Goal: Transaction & Acquisition: Book appointment/travel/reservation

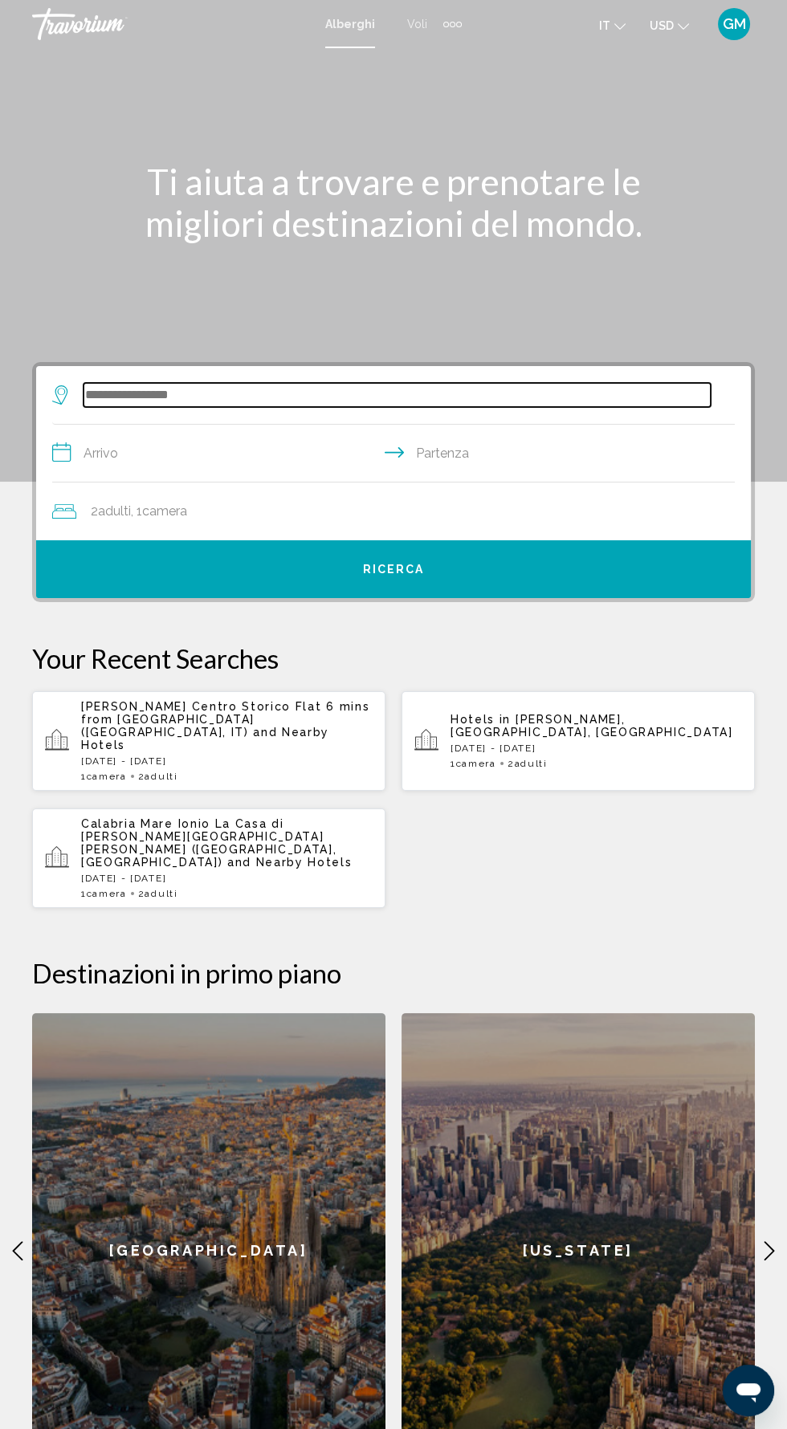
click at [295, 387] on input "Search widget" at bounding box center [396, 395] width 627 height 24
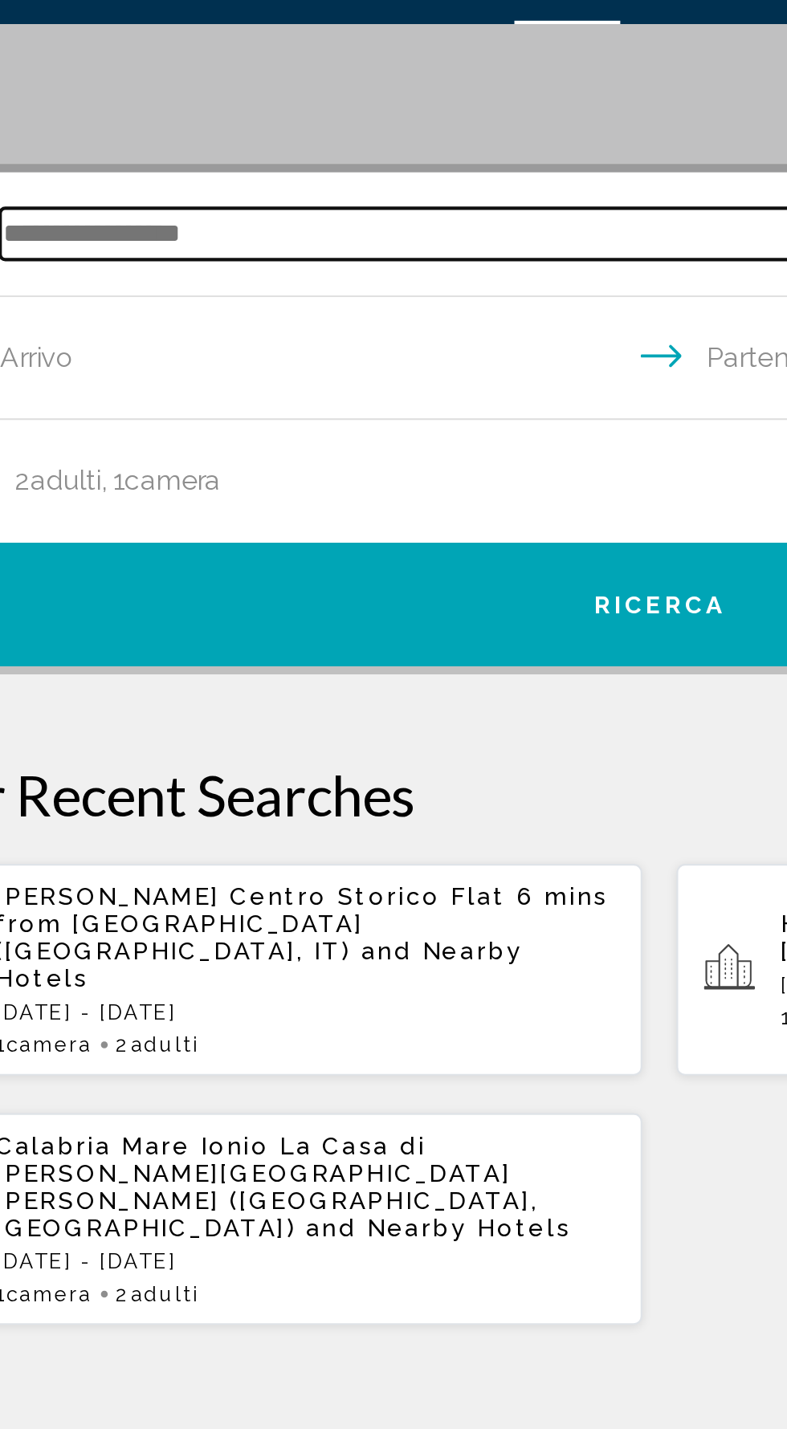
scroll to position [250, 0]
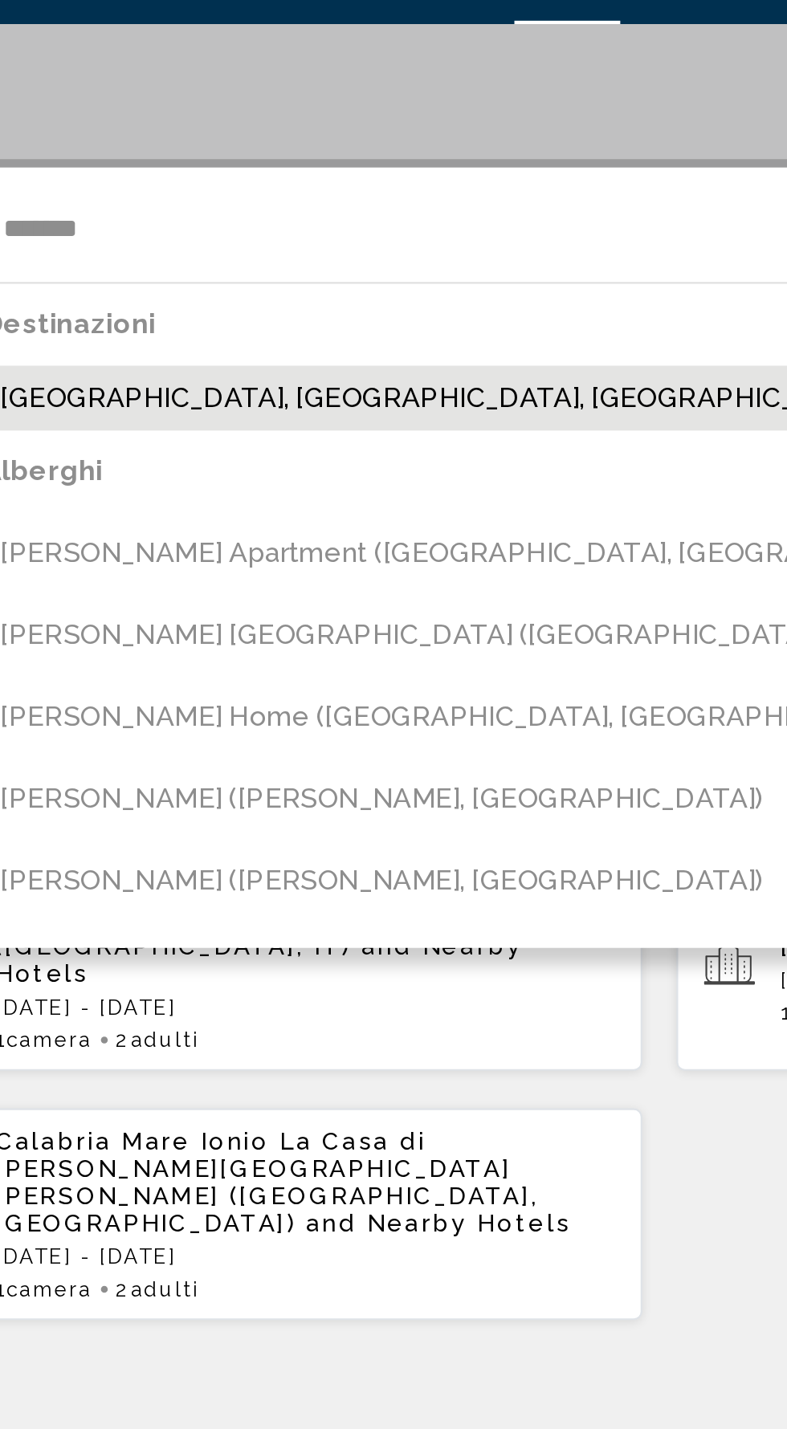
click at [207, 228] on button "[GEOGRAPHIC_DATA], [GEOGRAPHIC_DATA], [GEOGRAPHIC_DATA]" at bounding box center [404, 224] width 659 height 31
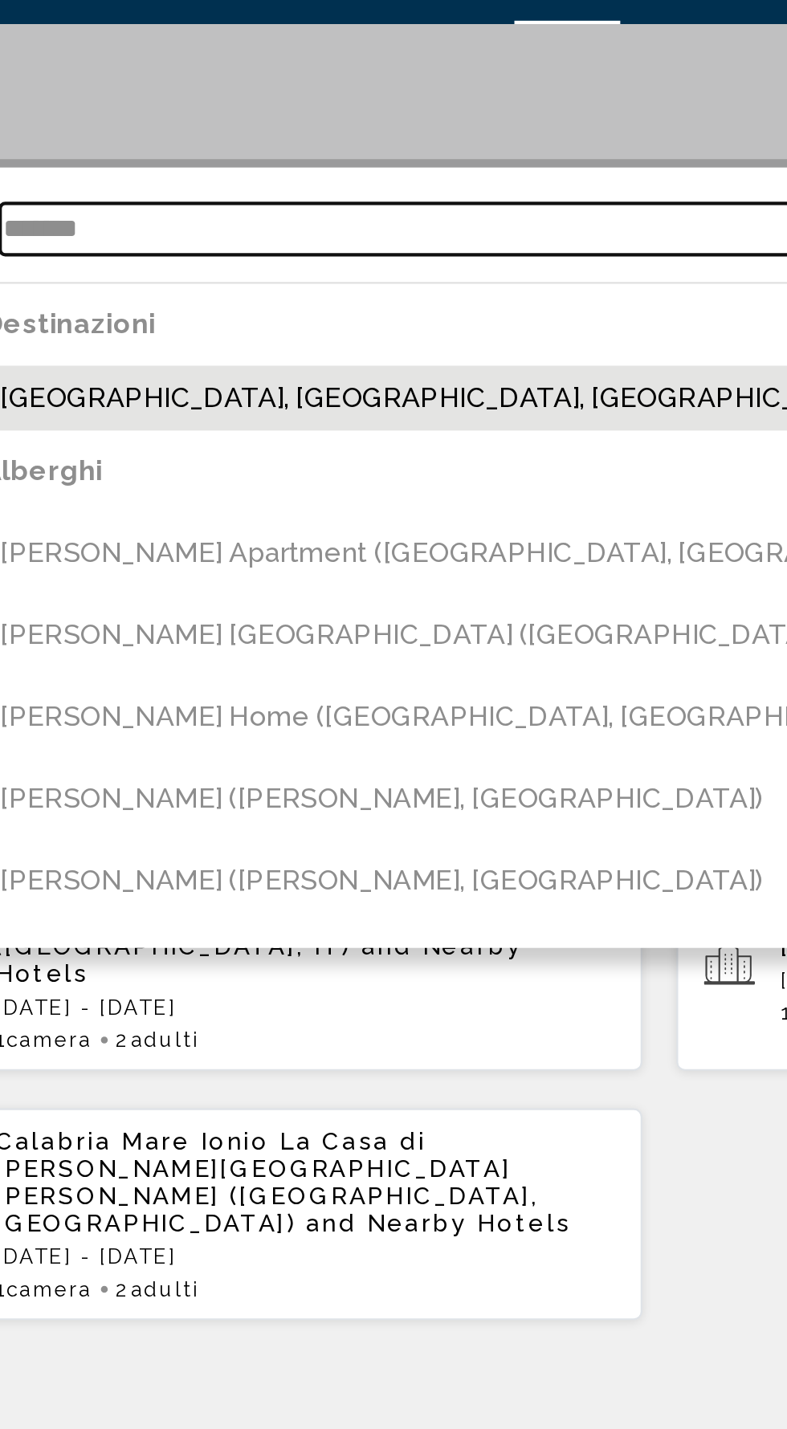
type input "**********"
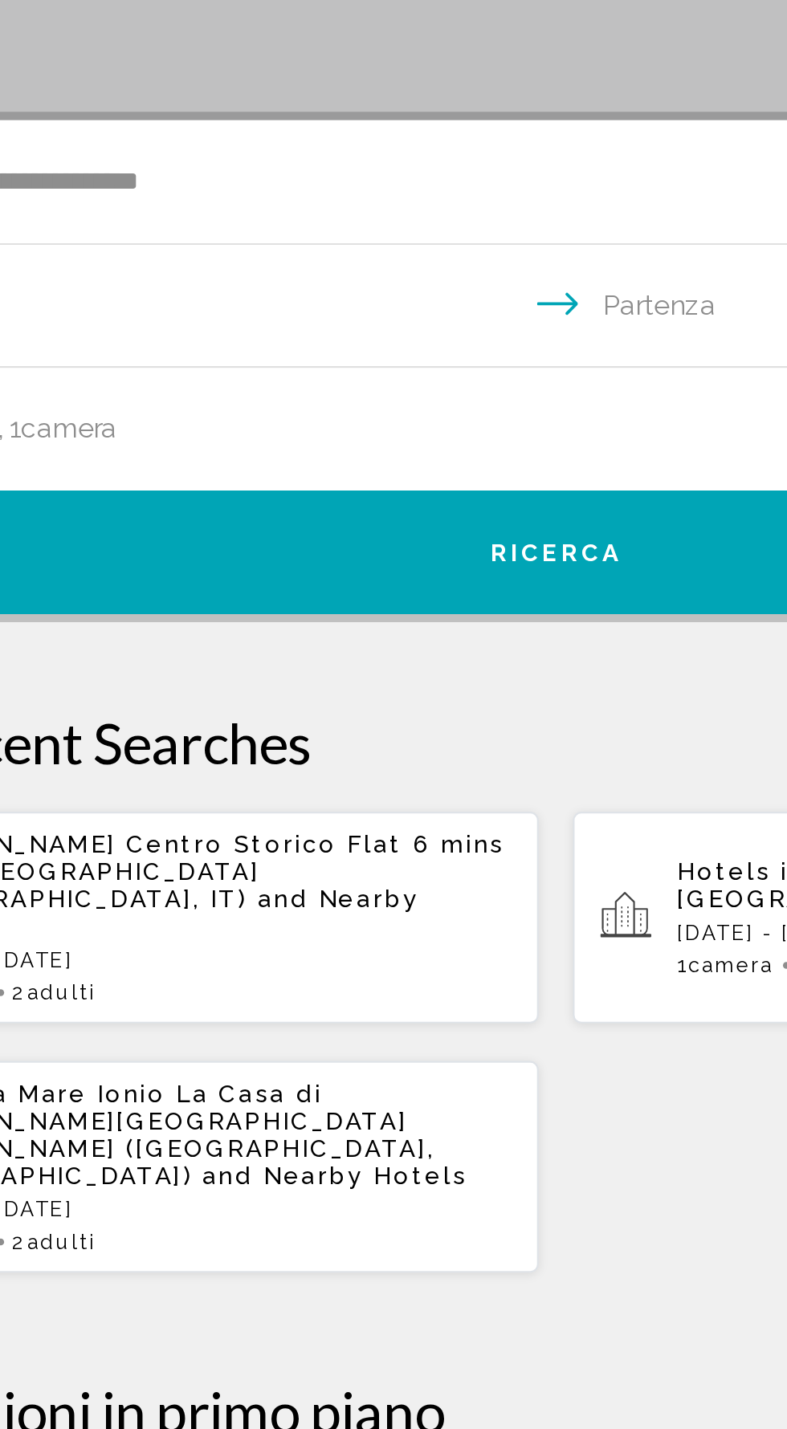
click at [334, 204] on input "**********" at bounding box center [396, 205] width 689 height 62
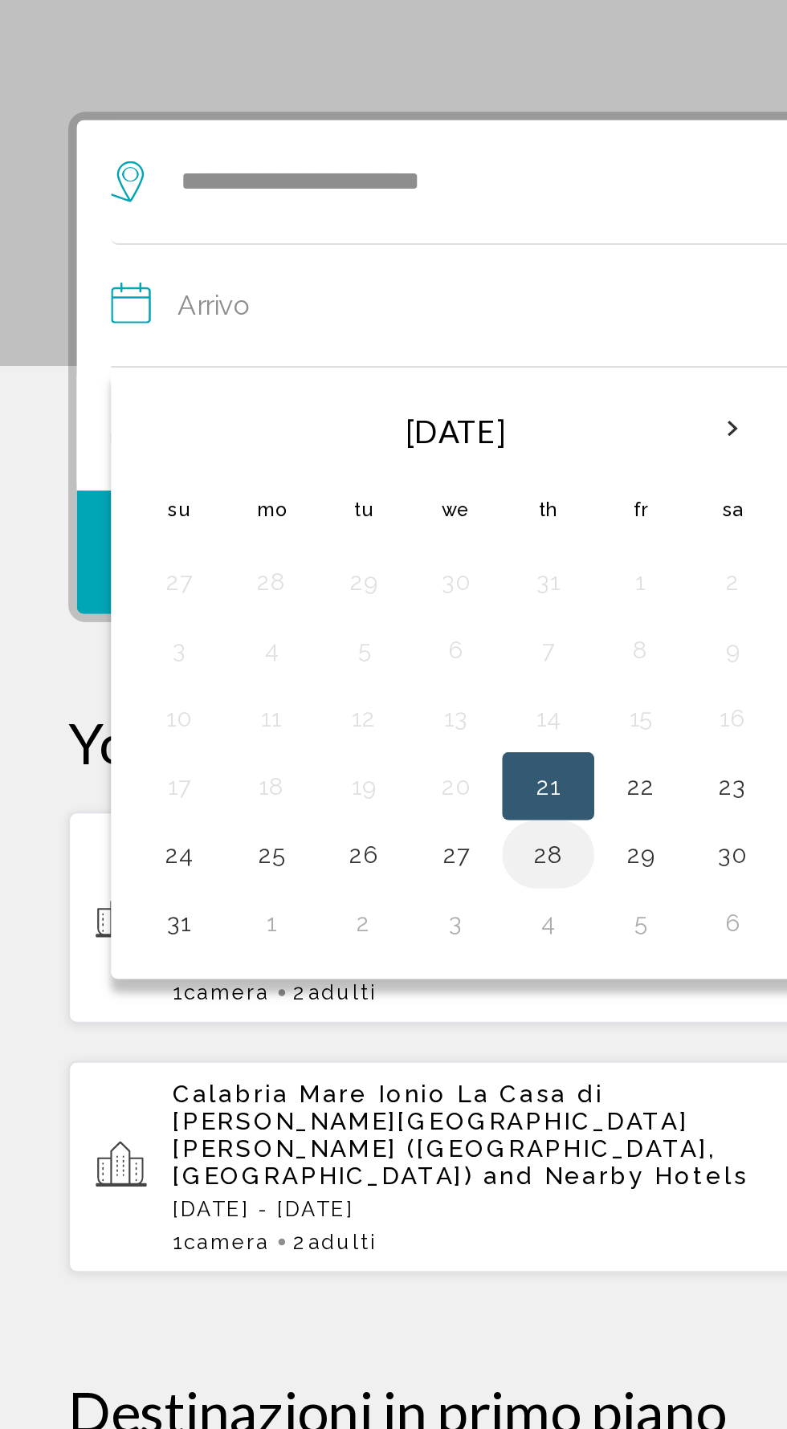
click at [255, 460] on button "28" at bounding box center [258, 461] width 26 height 22
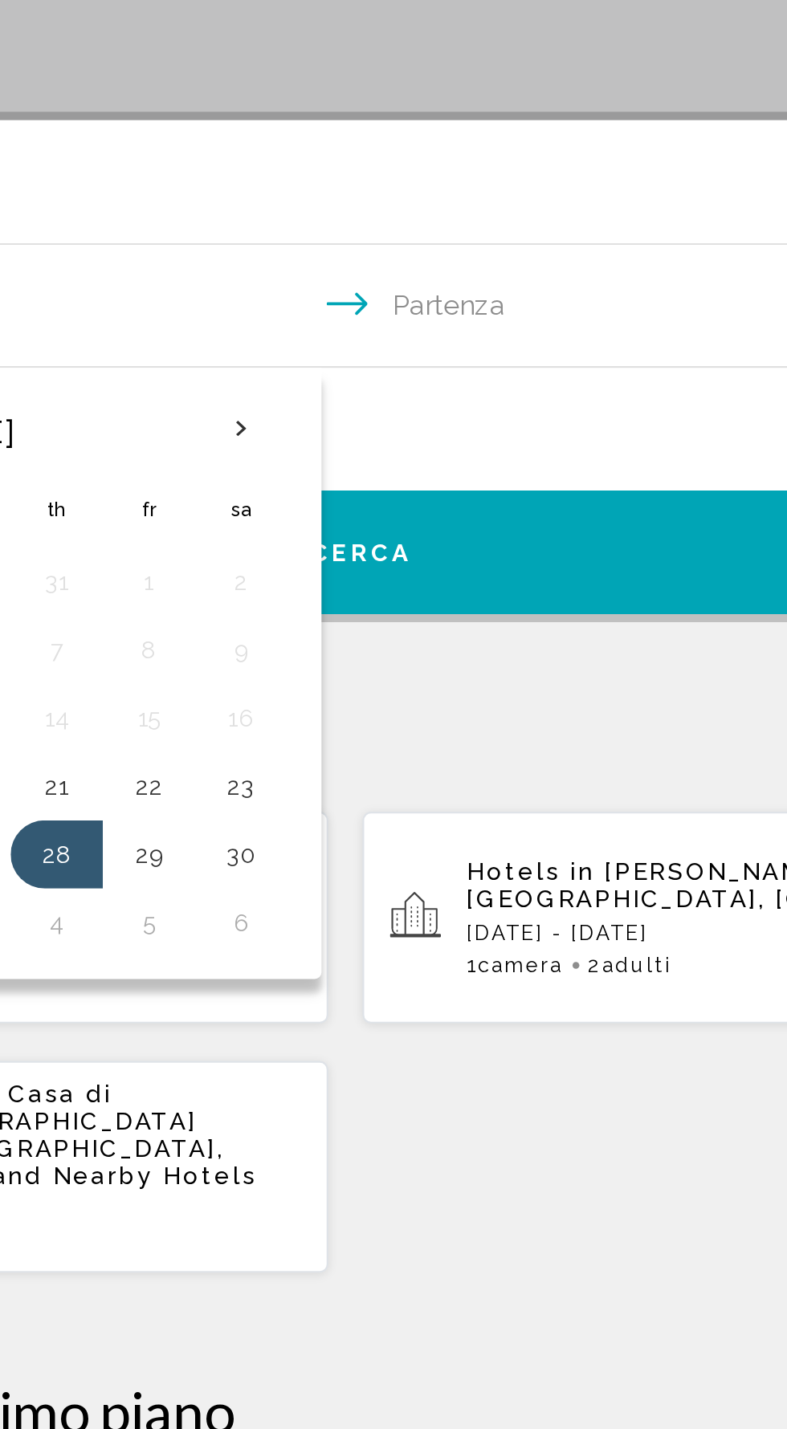
click at [517, 212] on input "**********" at bounding box center [396, 205] width 689 height 62
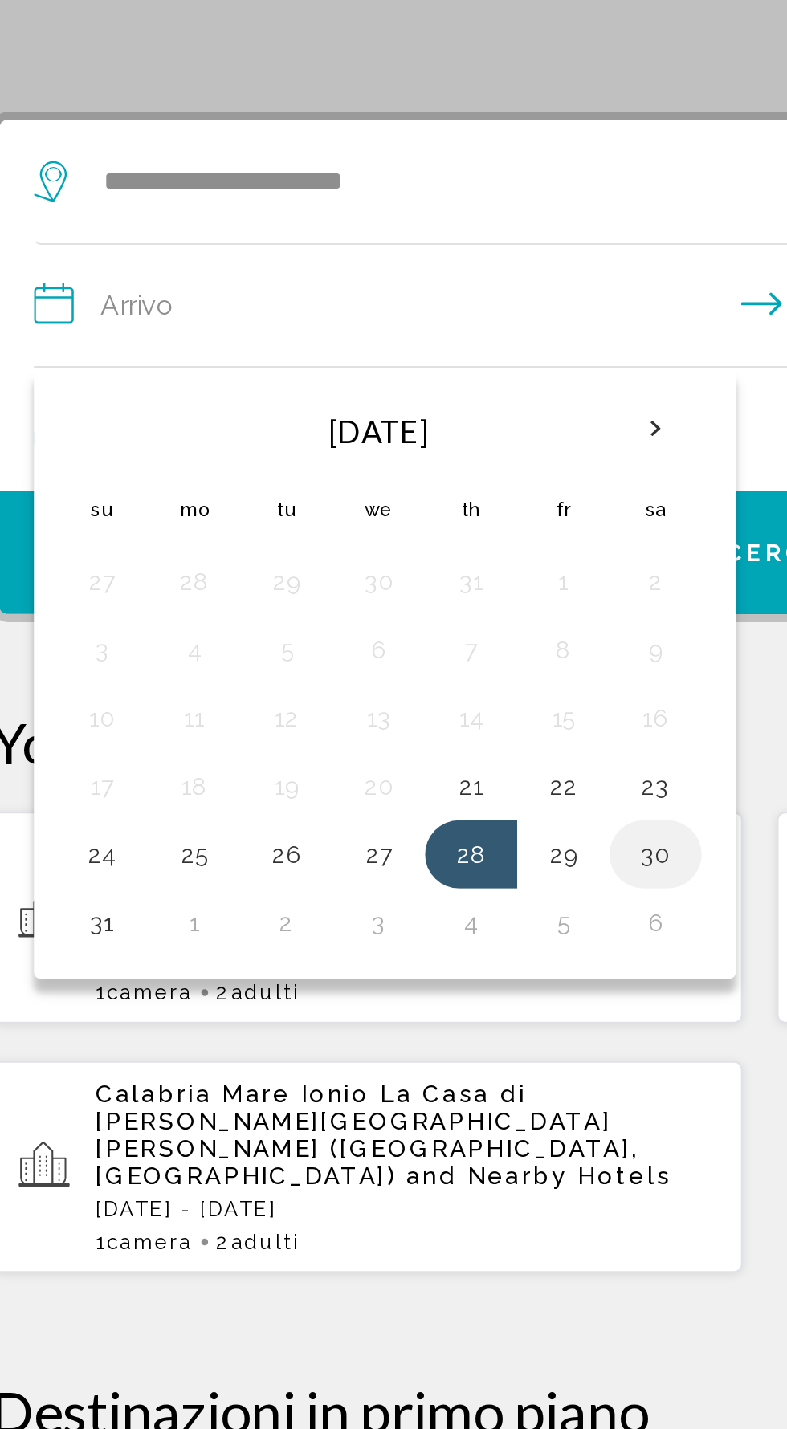
click at [338, 463] on button "30" at bounding box center [345, 461] width 26 height 22
type input "**********"
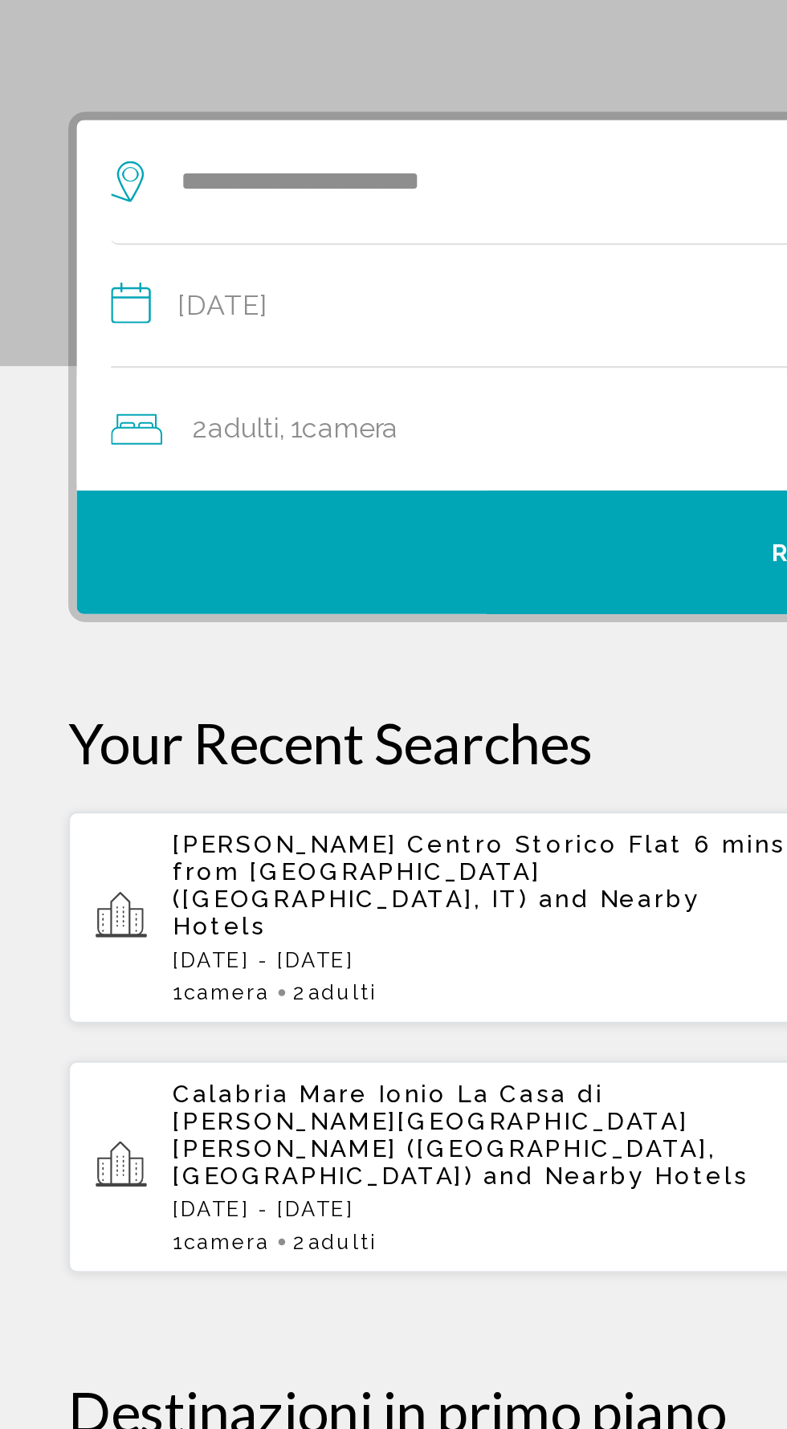
click at [197, 261] on div "2 Adulto Adulti , 1 Camera camere" at bounding box center [401, 261] width 698 height 22
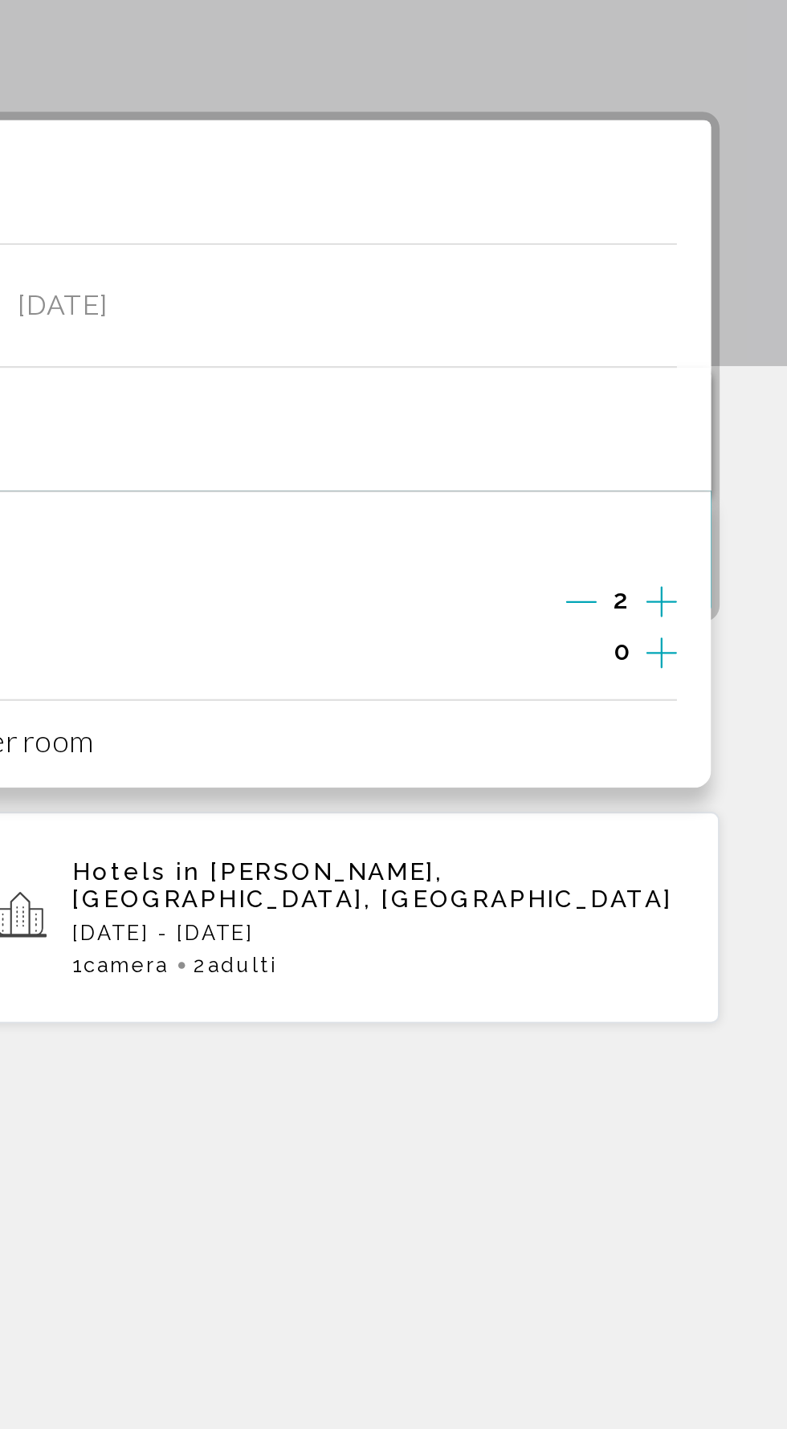
click at [732, 342] on icon "Increment adults" at bounding box center [727, 341] width 14 height 19
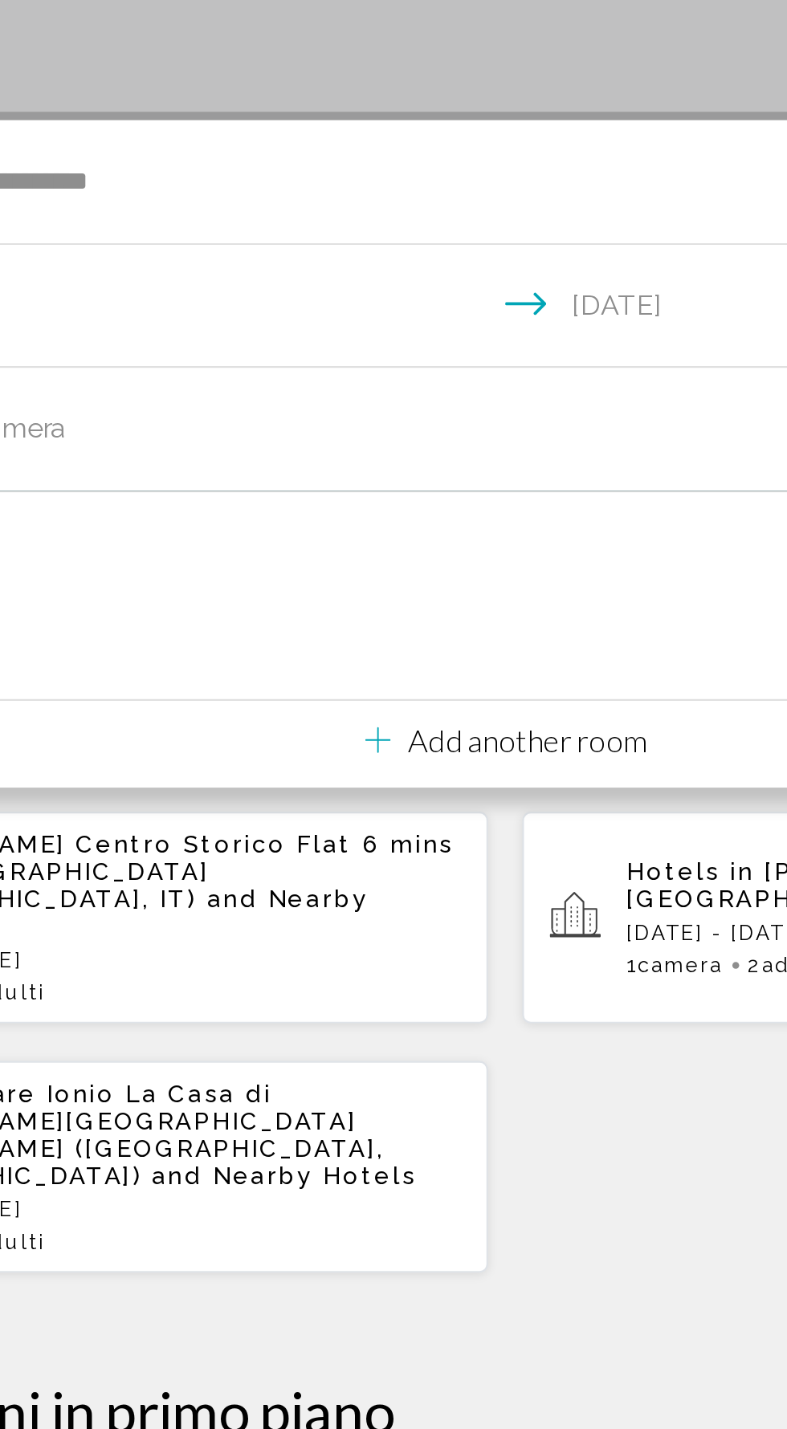
click at [459, 576] on div "[PERSON_NAME] Centro Storico Flat 6 mins from [GEOGRAPHIC_DATA] ([GEOGRAPHIC_DA…" at bounding box center [393, 549] width 722 height 218
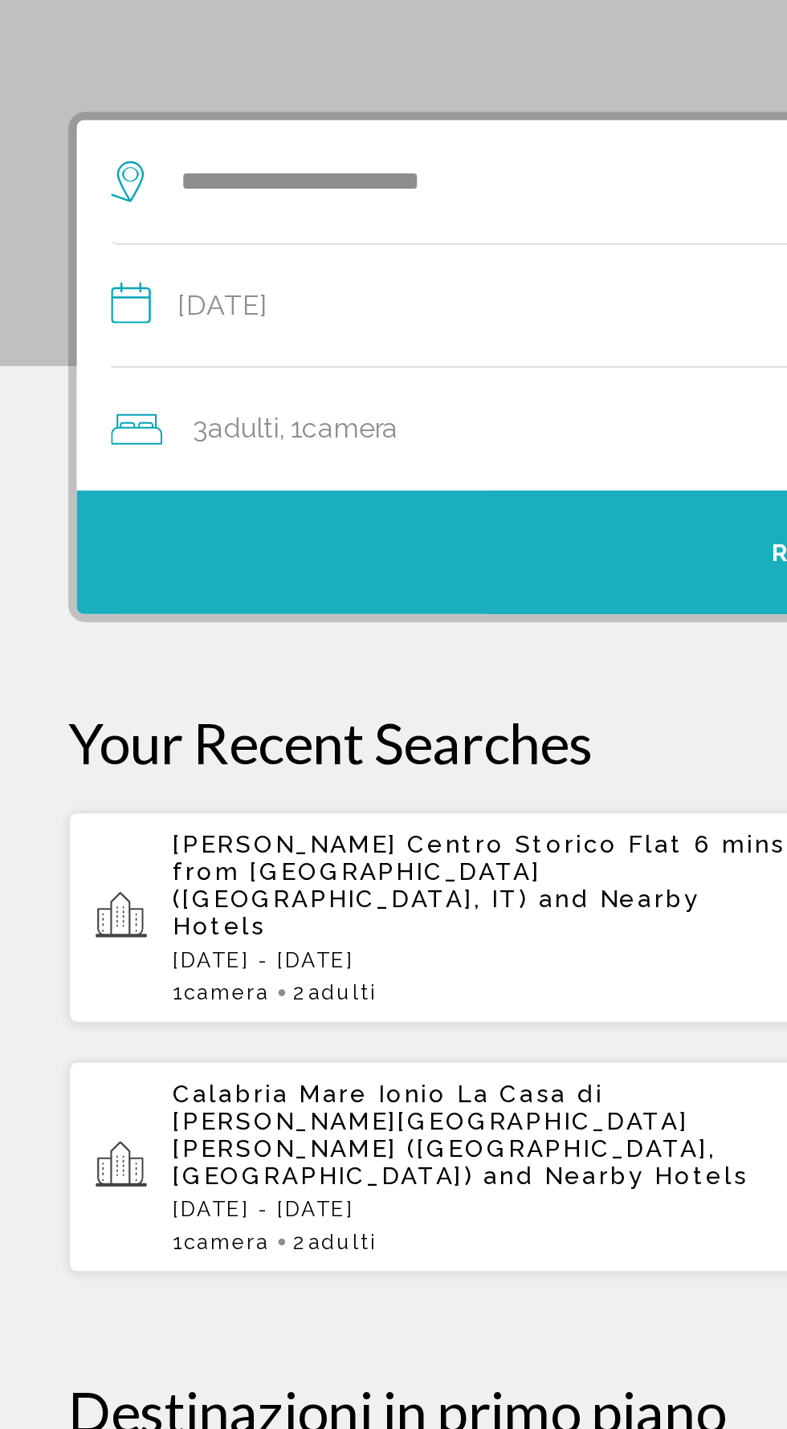
click at [307, 323] on button "Ricerca" at bounding box center [393, 319] width 714 height 58
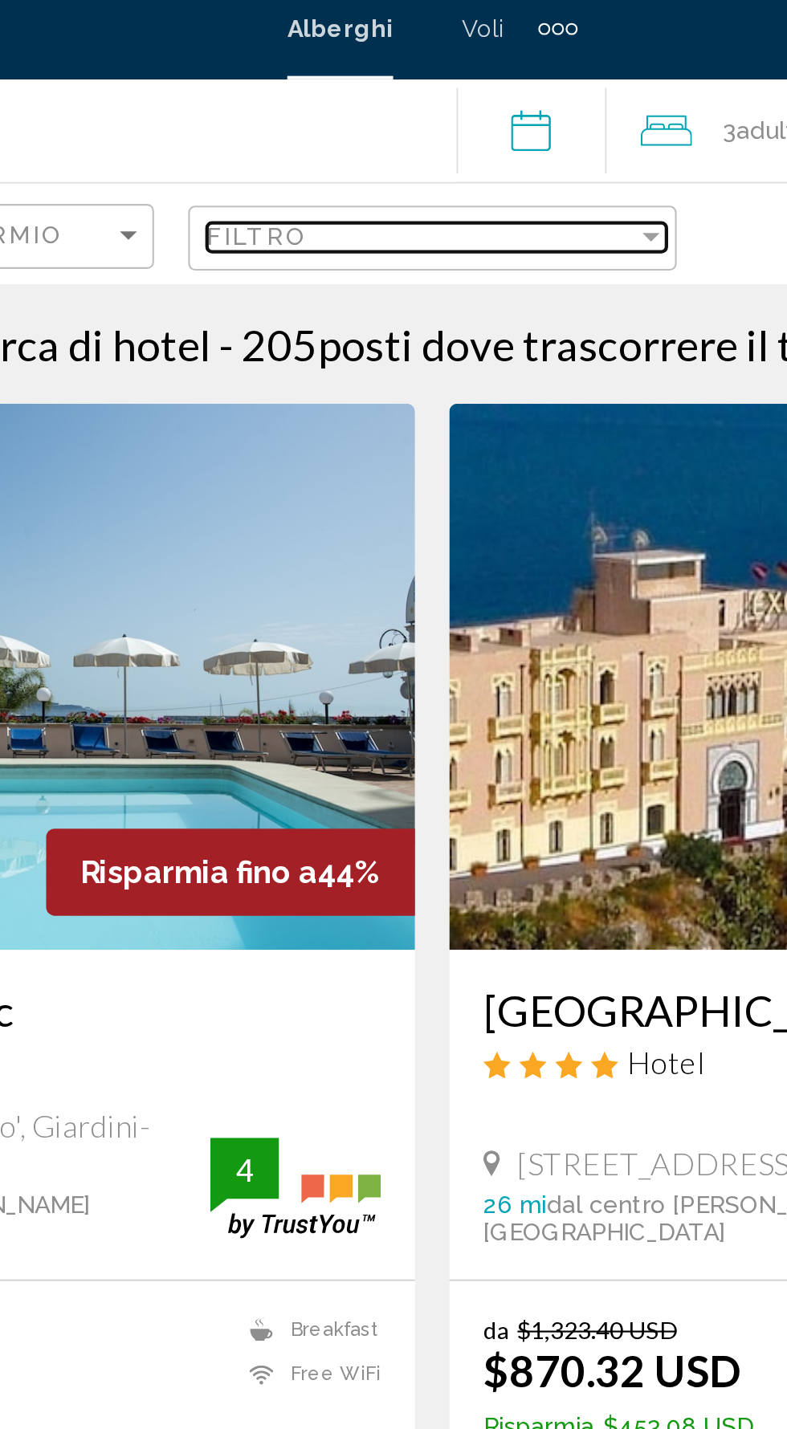
click at [478, 120] on div "Filtro" at bounding box center [388, 122] width 202 height 13
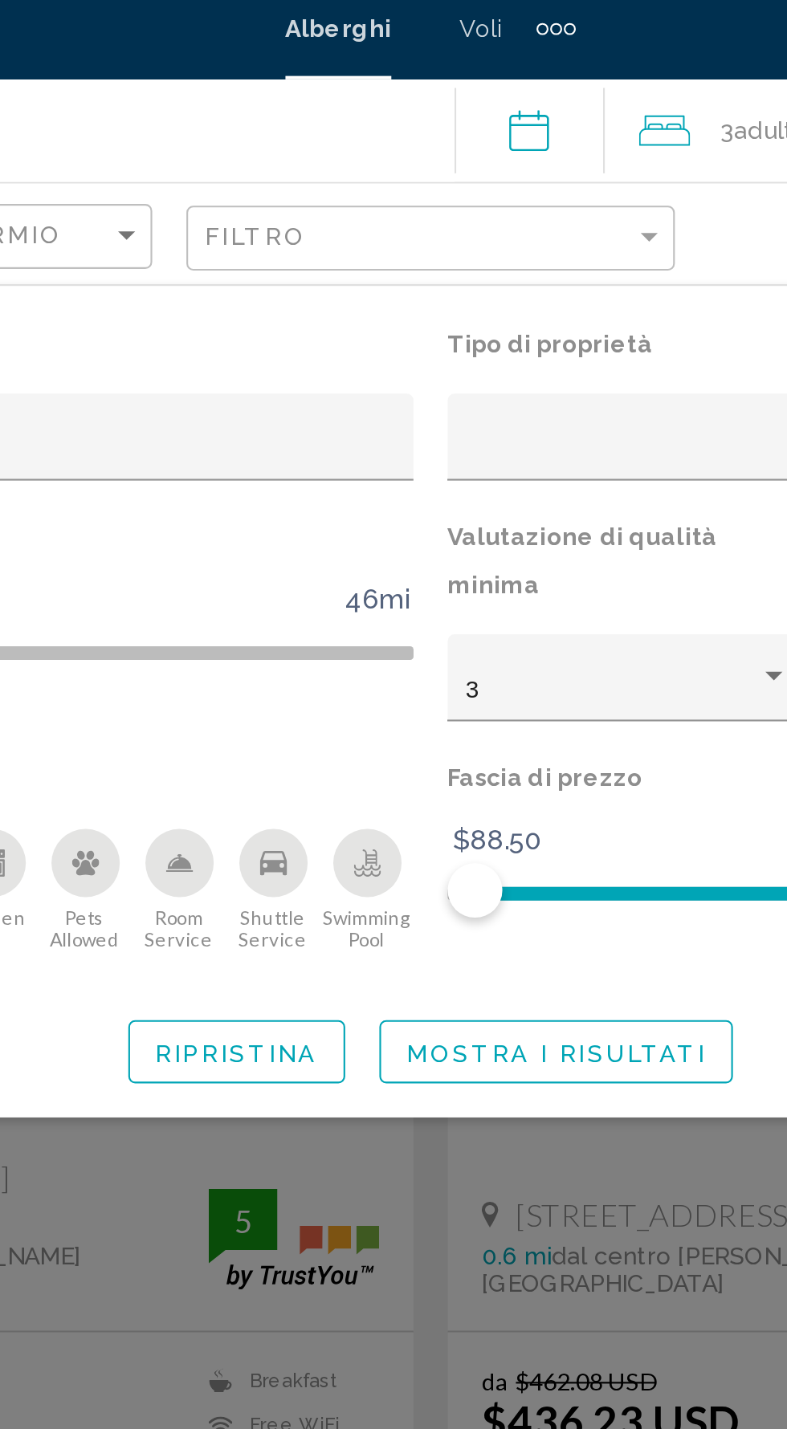
click at [368, 421] on icon "Swimming Pool" at bounding box center [363, 422] width 13 height 3
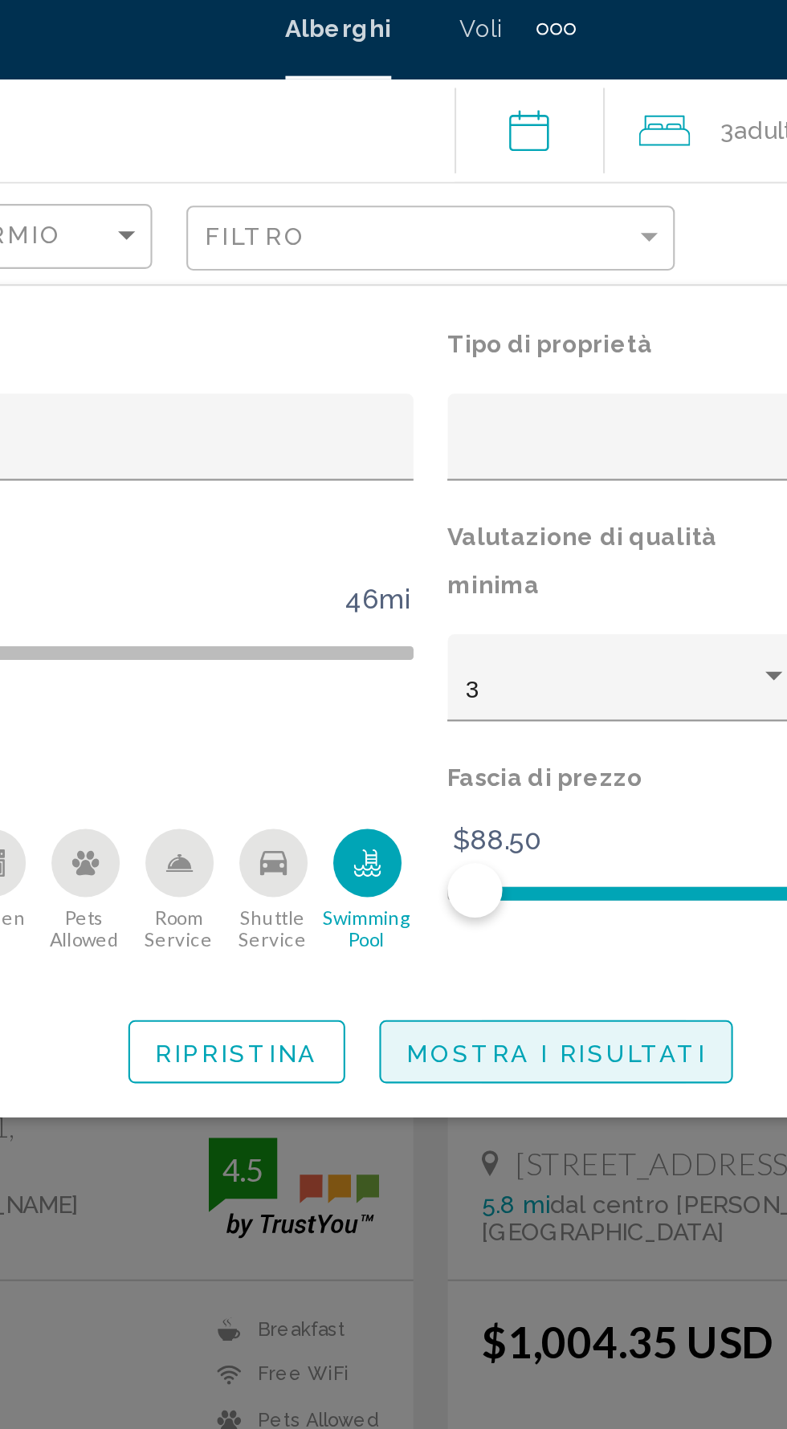
click at [429, 499] on span "Mostra i risultati" at bounding box center [452, 505] width 141 height 13
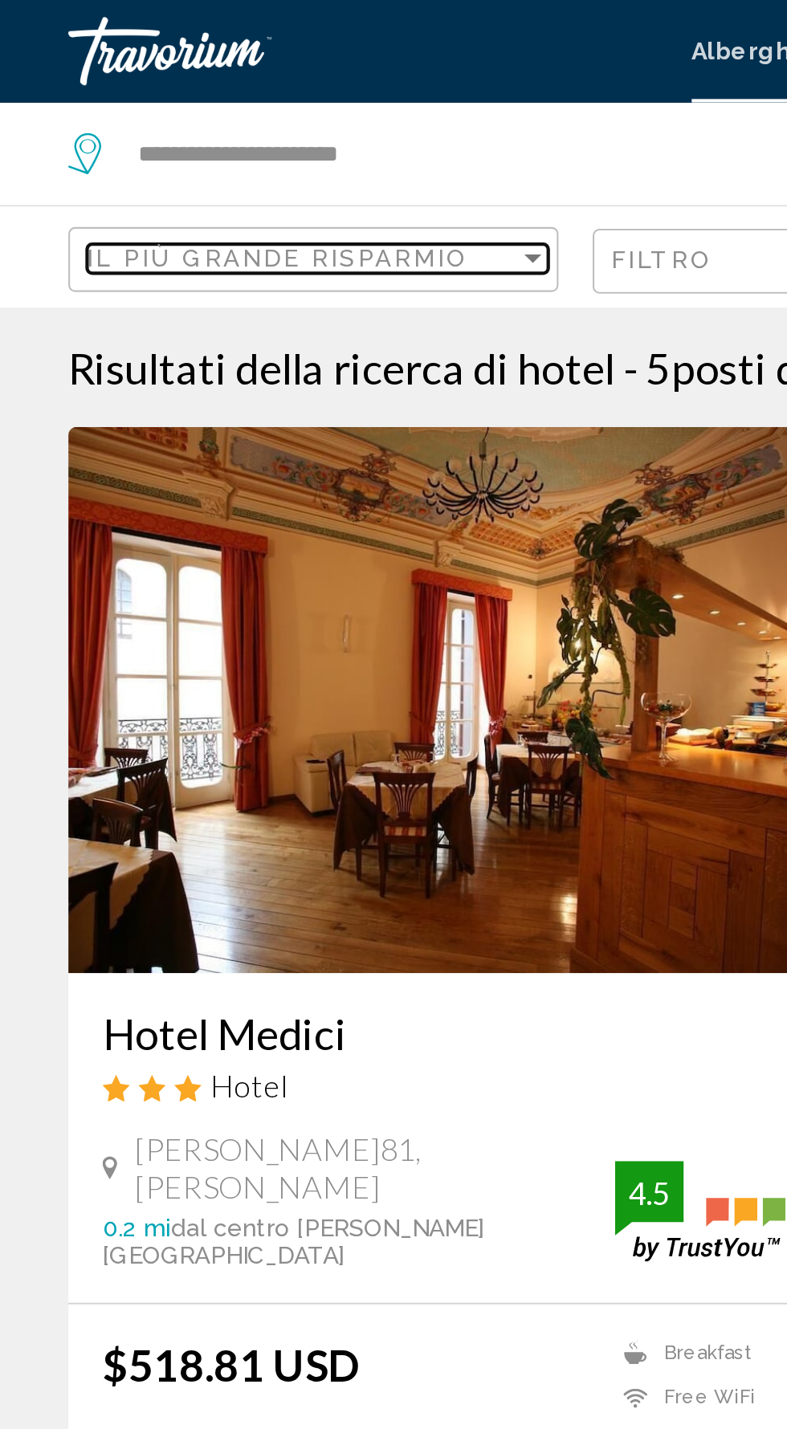
click at [243, 124] on div "Sort by" at bounding box center [250, 121] width 14 height 13
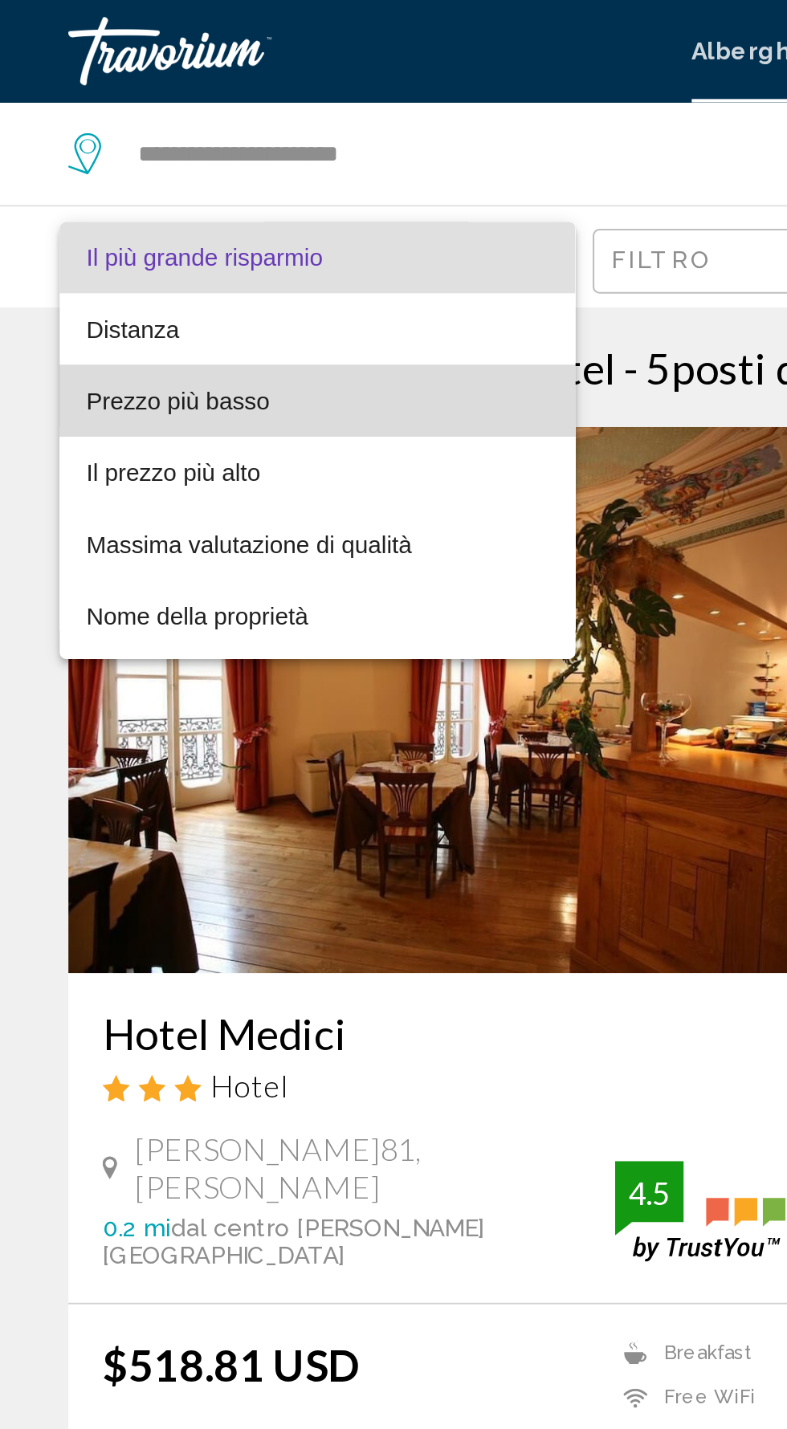
click at [121, 197] on span "Prezzo più basso" at bounding box center [149, 189] width 217 height 34
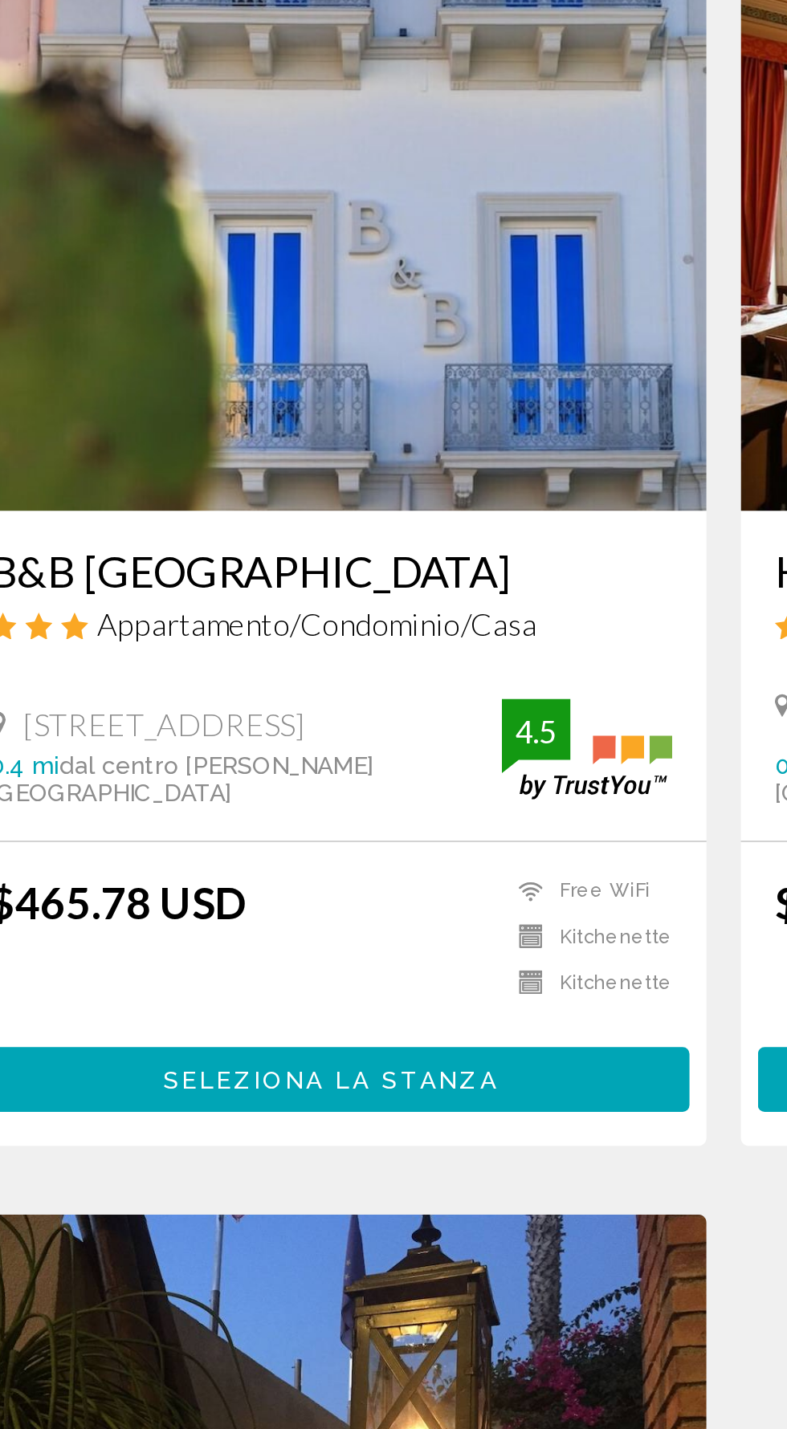
scroll to position [459, 0]
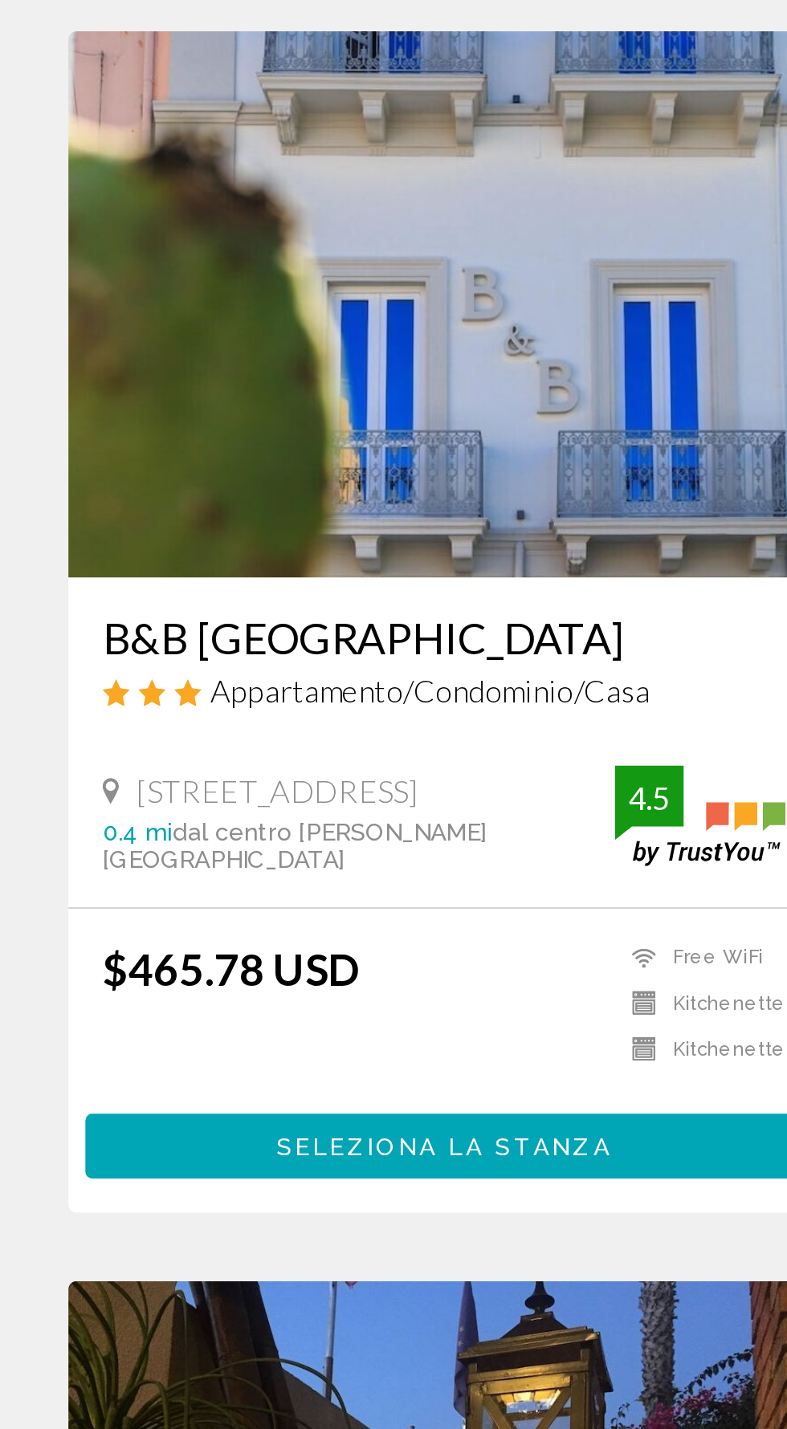
click at [202, 637] on h3 "B&B [GEOGRAPHIC_DATA]" at bounding box center [208, 649] width 321 height 24
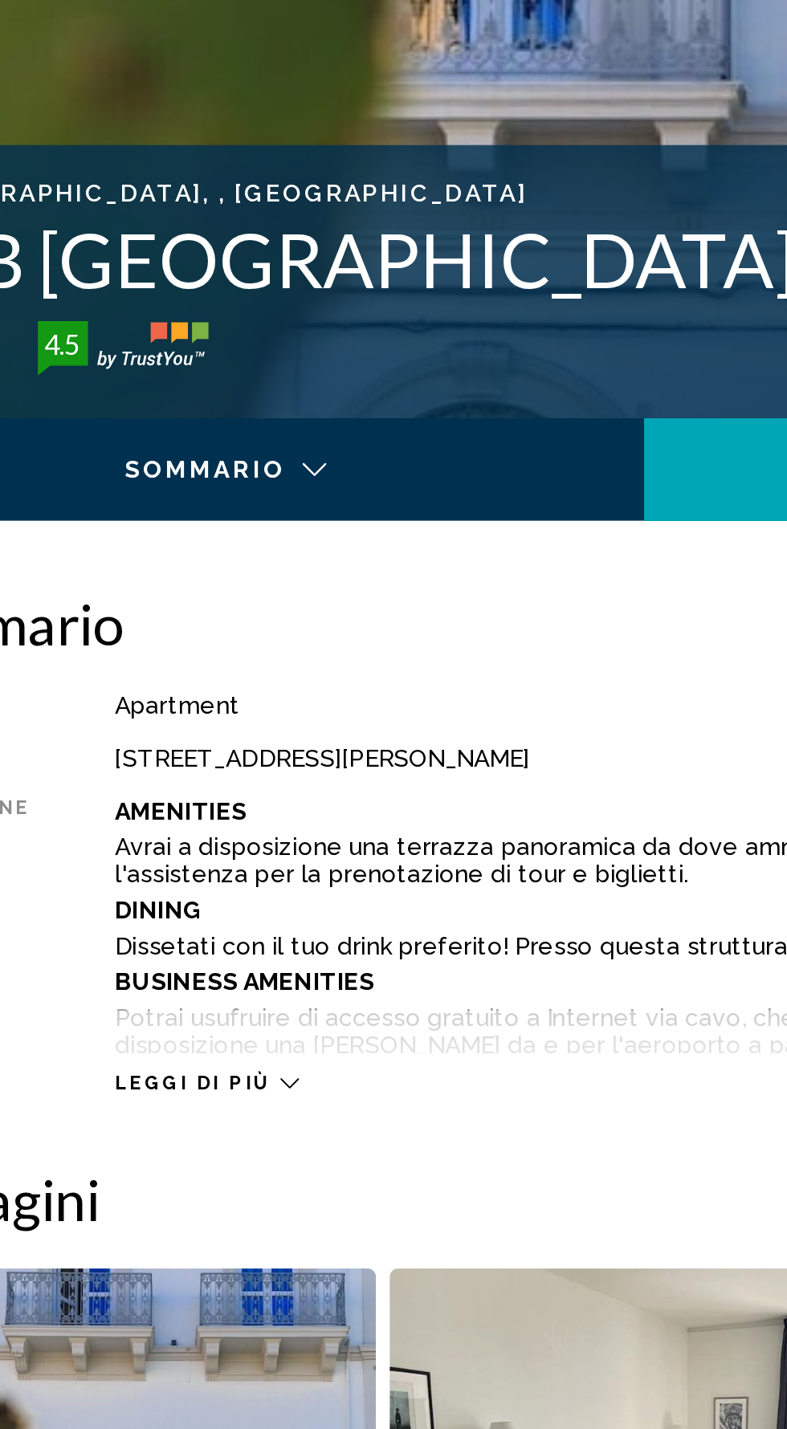
click at [222, 1122] on icon "Main content" at bounding box center [226, 1123] width 9 height 9
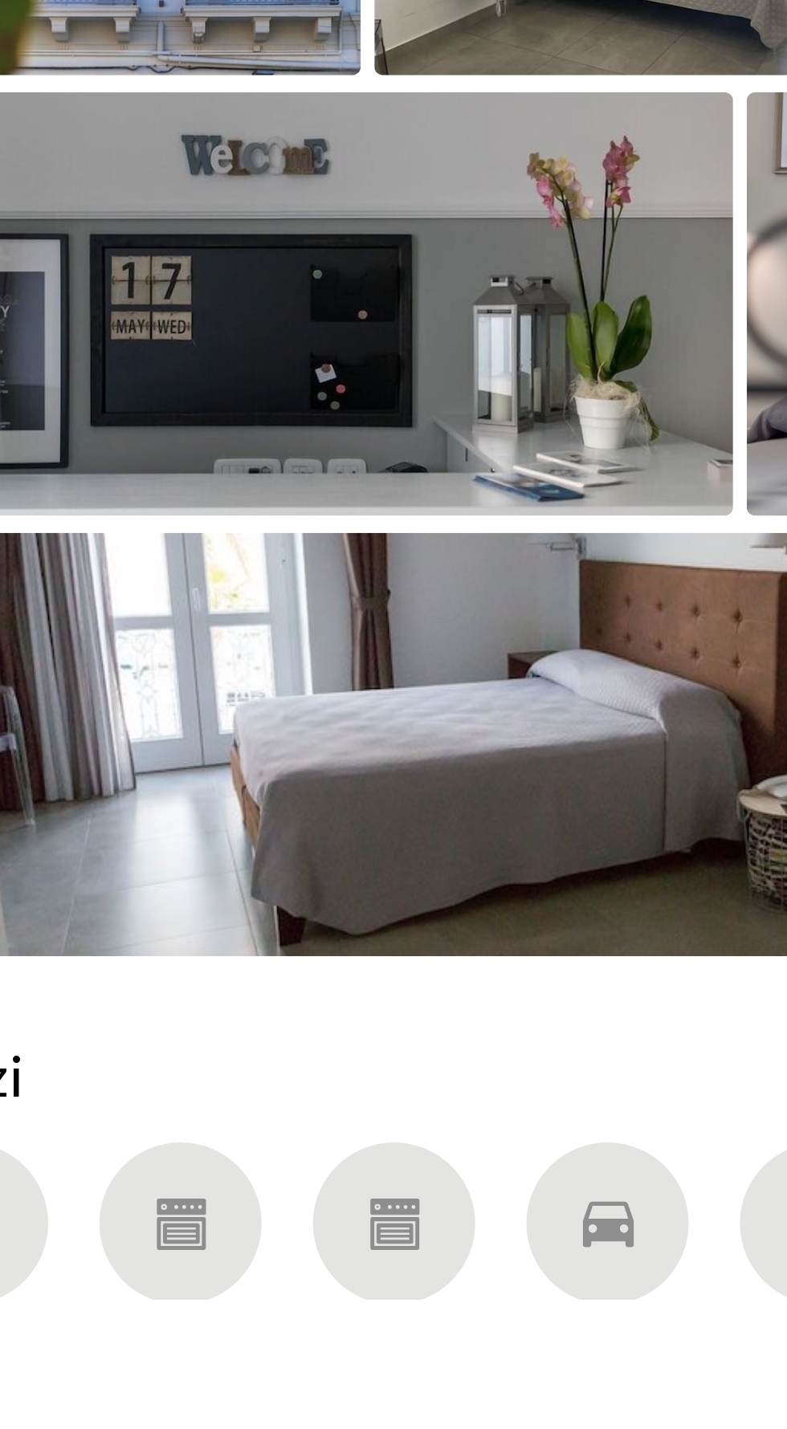
scroll to position [1046, 0]
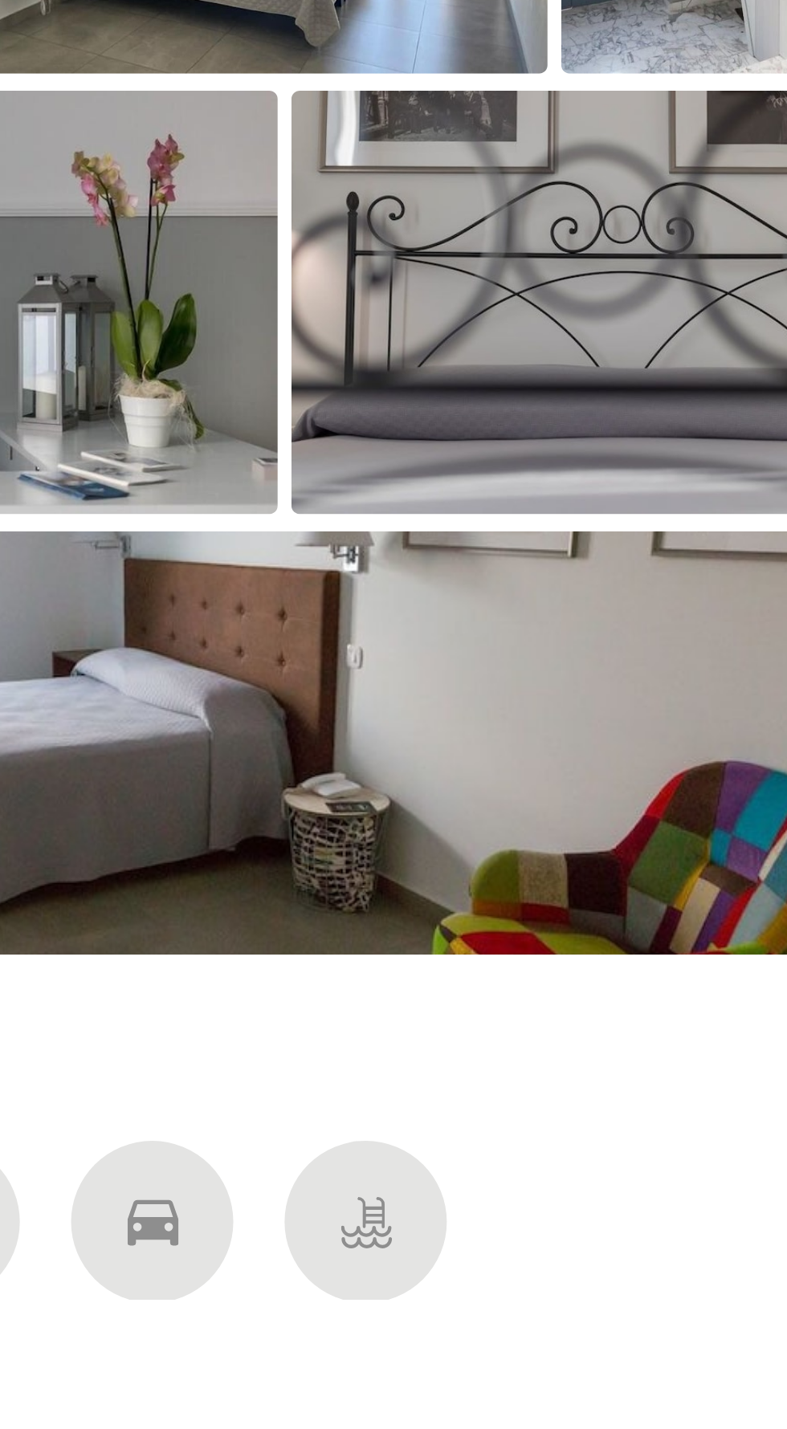
click at [498, 1362] on div "Main content" at bounding box center [484, 1392] width 76 height 76
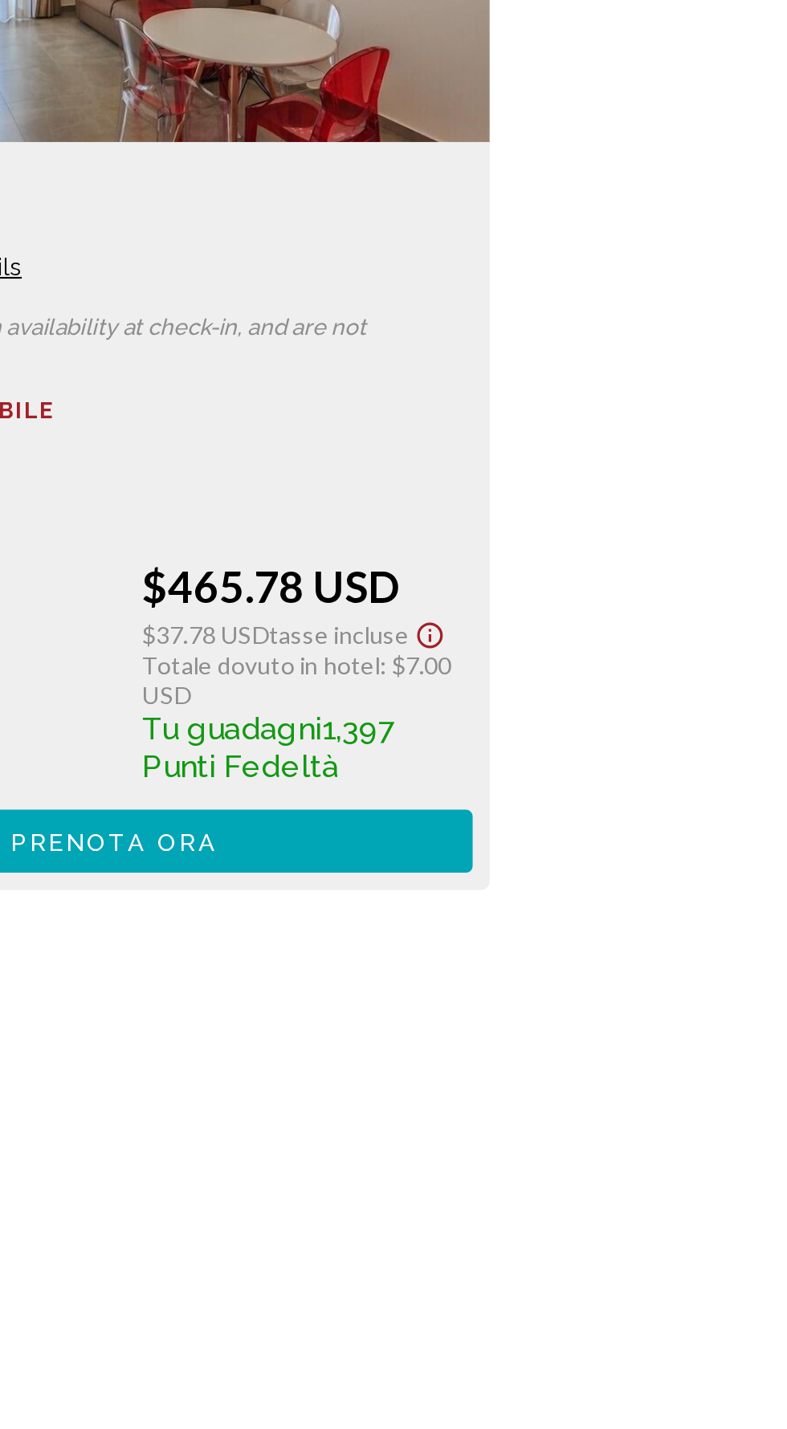
scroll to position [2663, 0]
